Goal: Task Accomplishment & Management: Manage account settings

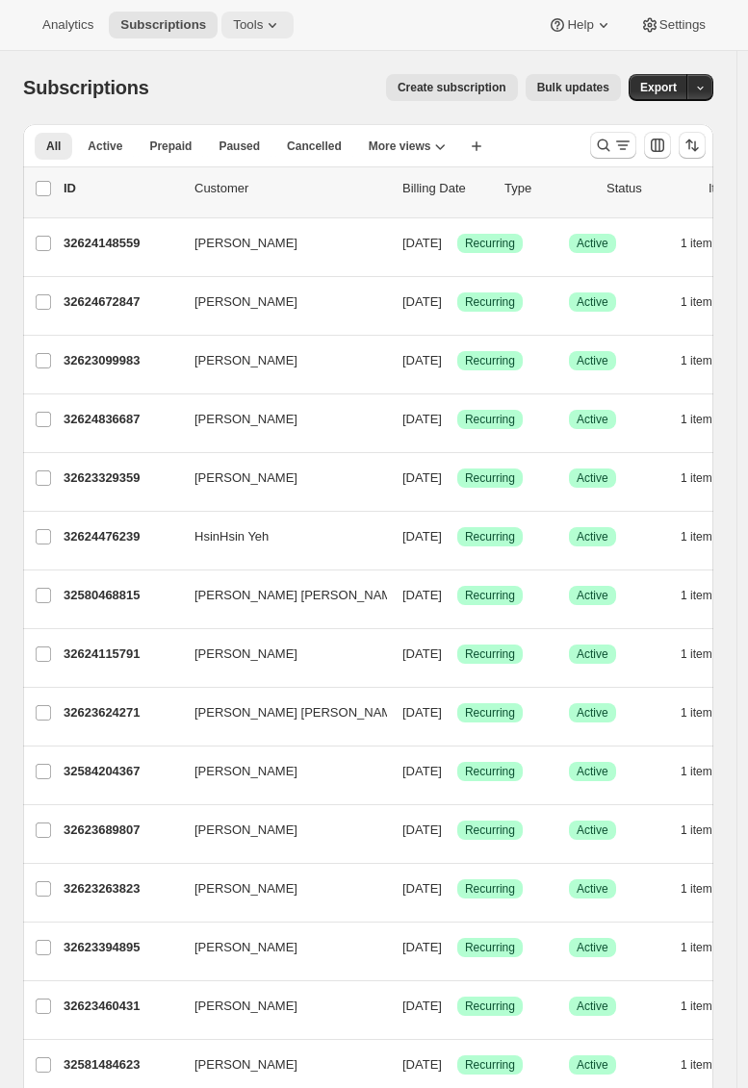
click at [251, 27] on span "Tools" at bounding box center [248, 24] width 30 height 15
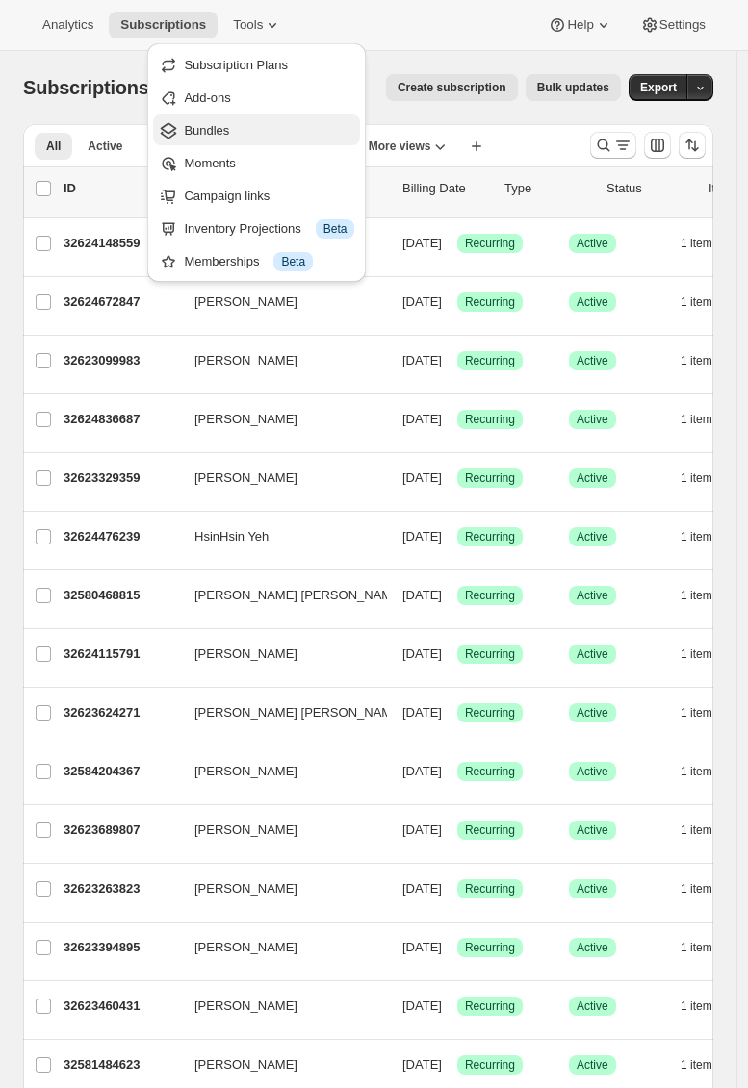
click at [268, 135] on span "Bundles" at bounding box center [269, 130] width 170 height 19
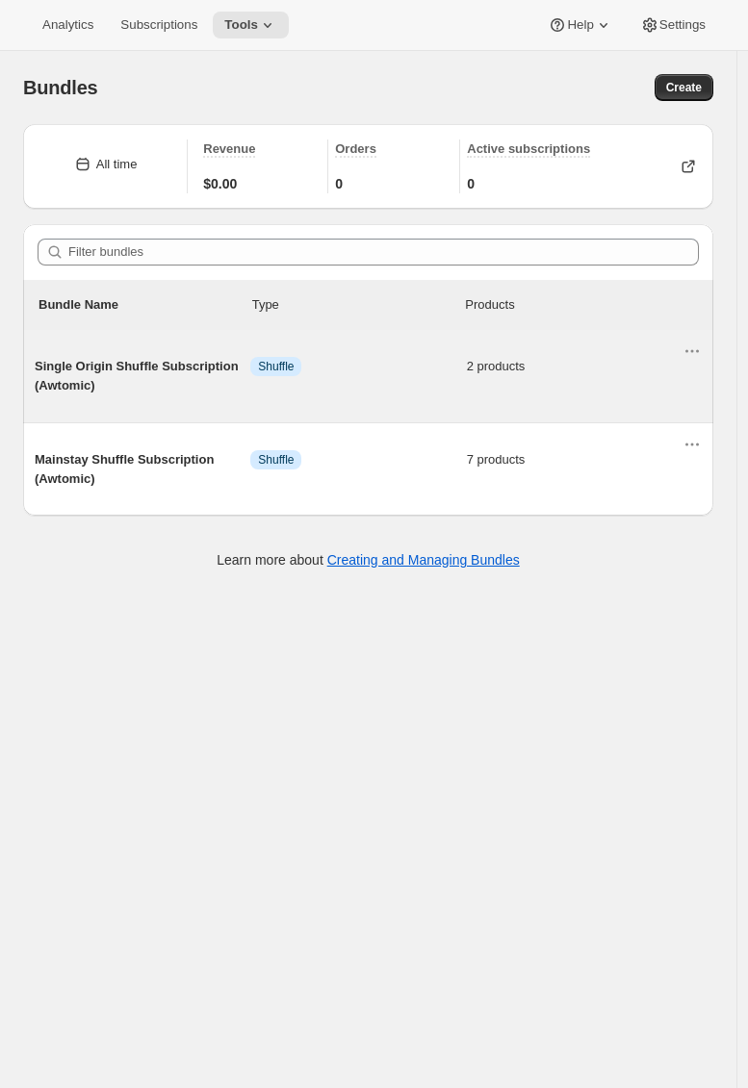
click at [135, 392] on span "Single Origin Shuffle Subscription (Awtomic)" at bounding box center [143, 376] width 216 height 38
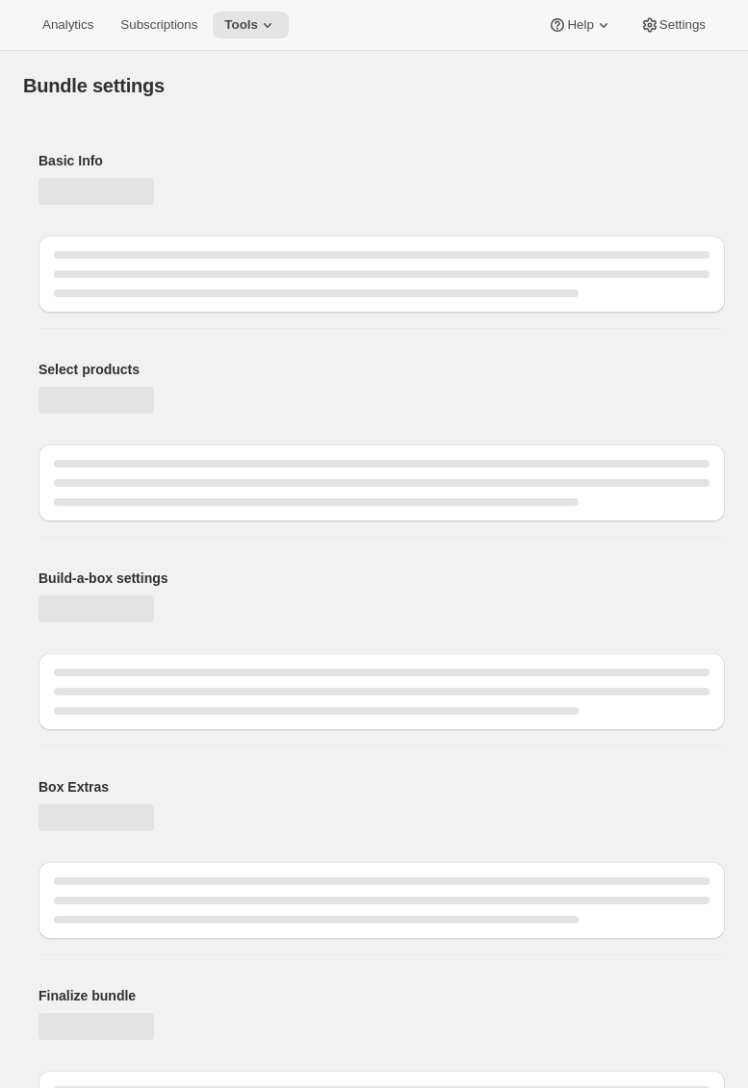
type input "Single Origin Shuffle Subscription (Awtomic)"
